Goal: Task Accomplishment & Management: Manage account settings

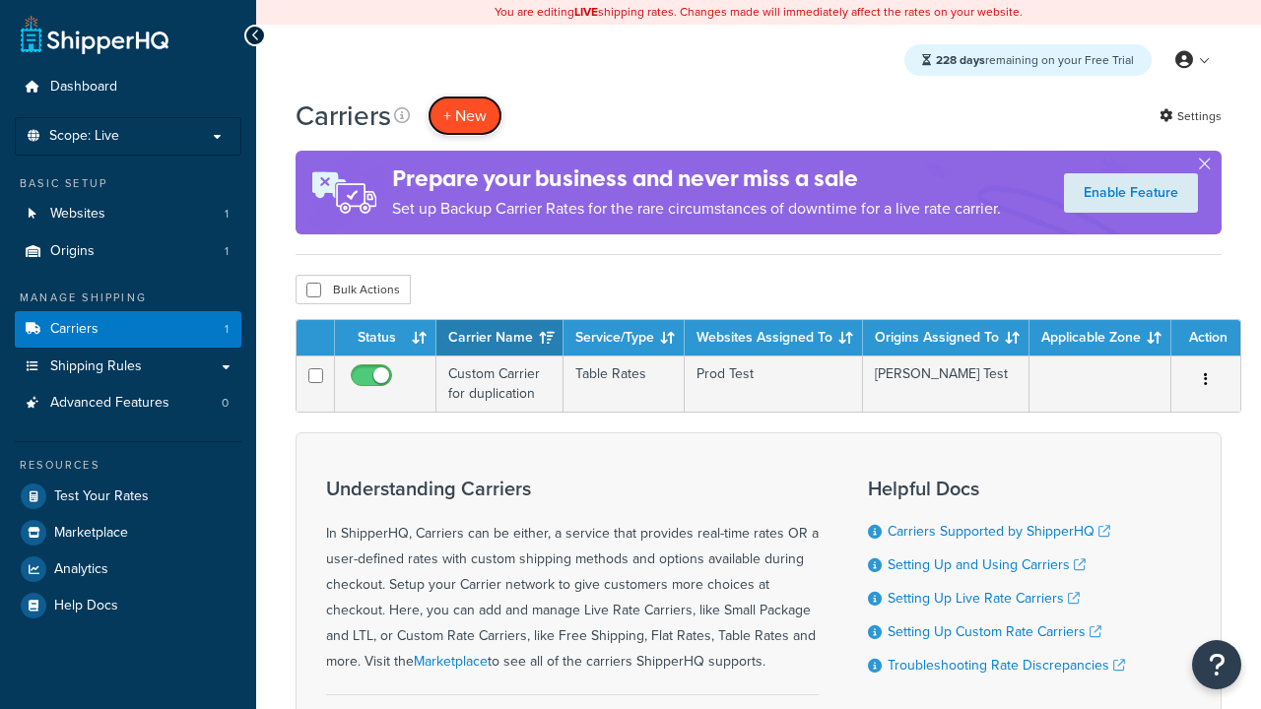
click at [465, 115] on button "+ New" at bounding box center [465, 116] width 75 height 40
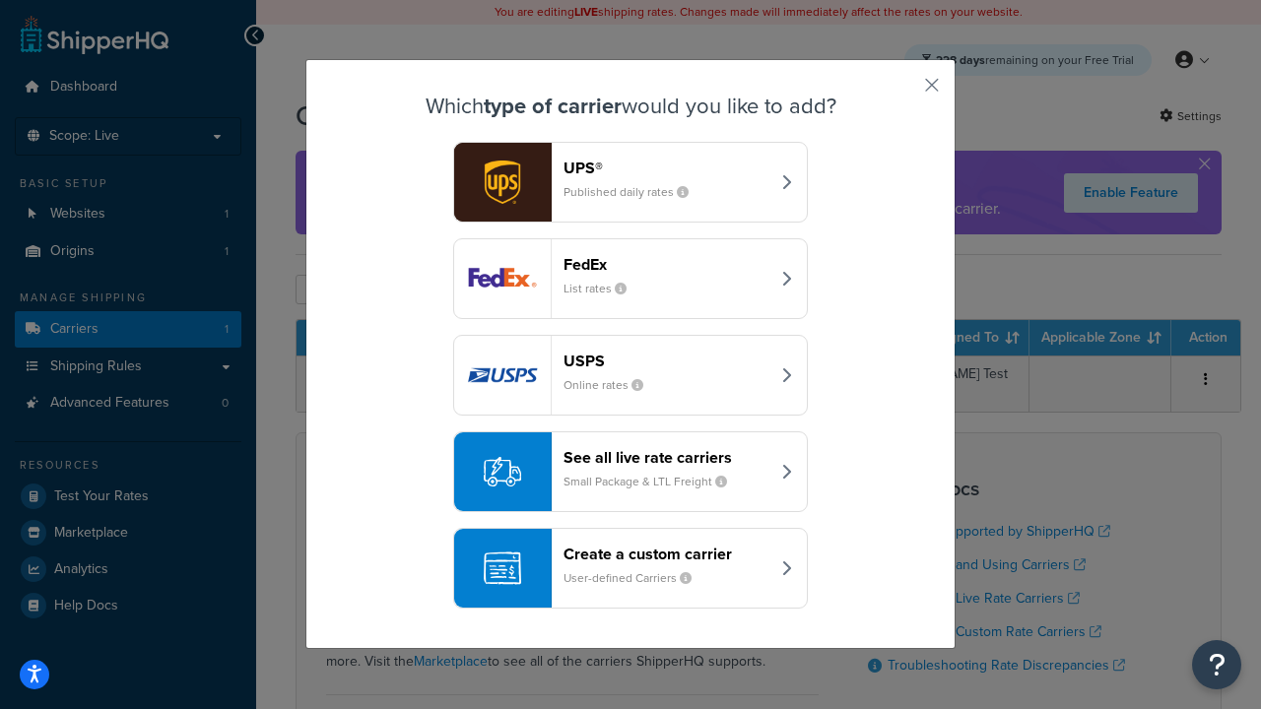
click at [666, 264] on header "FedEx" at bounding box center [666, 264] width 206 height 19
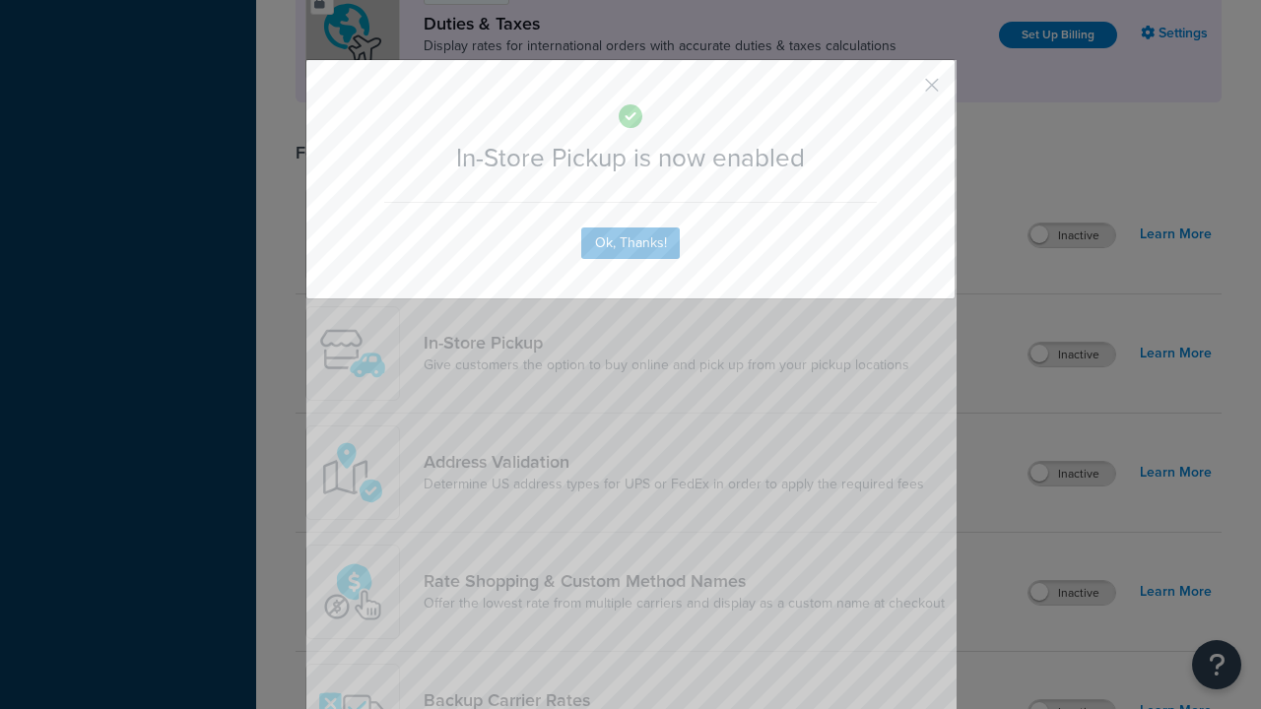
click at [902, 92] on button "button" at bounding box center [902, 92] width 5 height 5
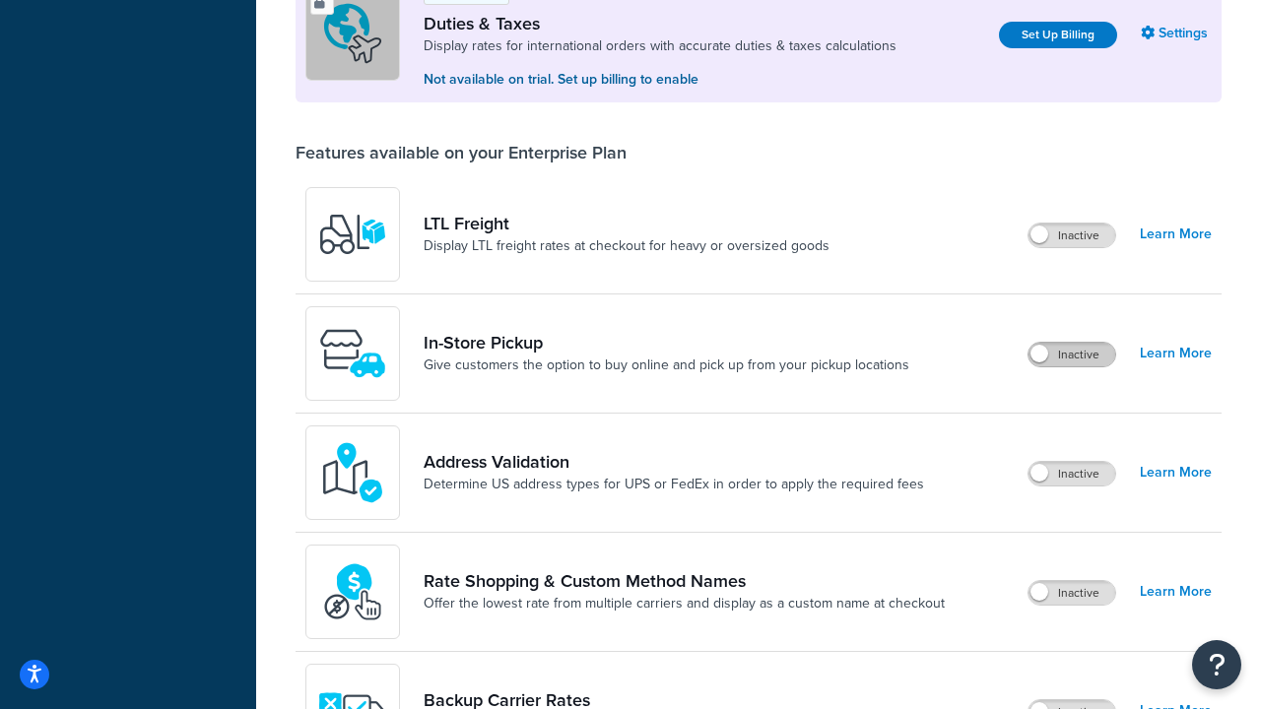
scroll to position [601, 0]
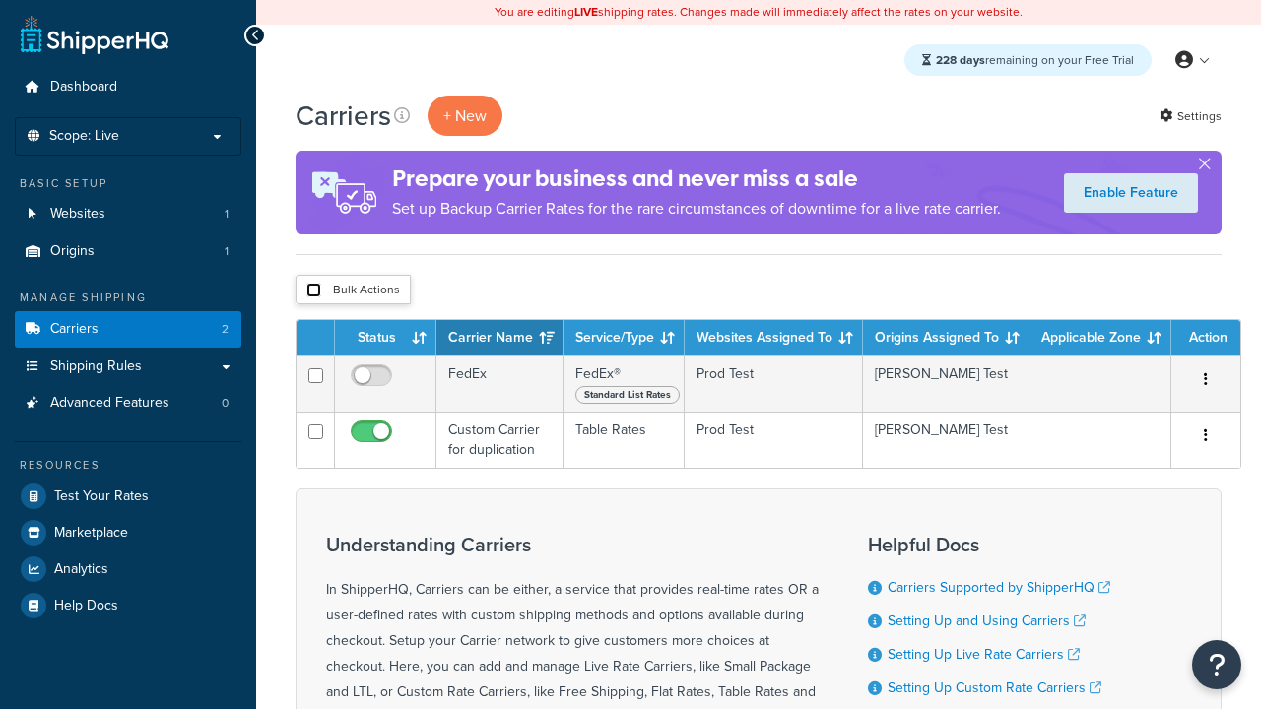
click at [313, 291] on input "checkbox" at bounding box center [313, 290] width 15 height 15
checkbox input "true"
click at [0, 0] on button "Delete" at bounding box center [0, 0] width 0 height 0
